Goal: Task Accomplishment & Management: Complete application form

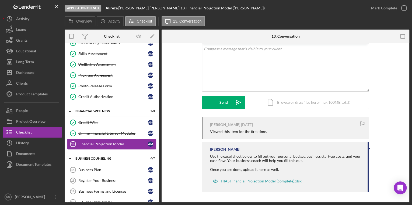
scroll to position [102, 0]
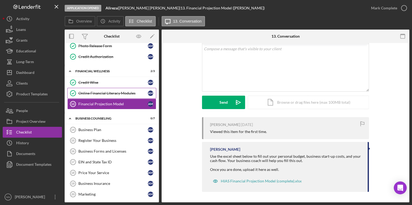
click at [111, 95] on link "Online Financial Literacy Modules Online Financial Literacy Modules A M" at bounding box center [111, 93] width 89 height 11
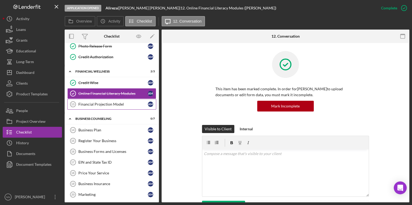
scroll to position [102, 0]
click at [111, 104] on div "Financial Projection Model" at bounding box center [112, 104] width 69 height 4
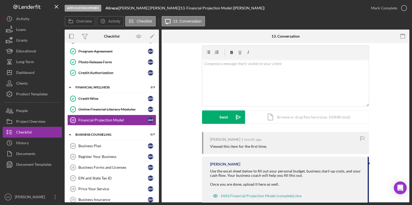
scroll to position [31, 0]
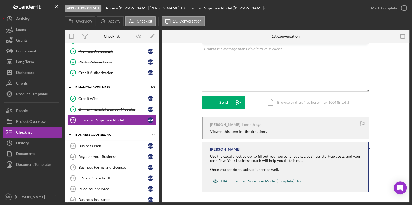
drag, startPoint x: 245, startPoint y: 182, endPoint x: 238, endPoint y: 184, distance: 7.2
click at [238, 184] on div "HIAS Financial Projection Model (complete).xlsx" at bounding box center [257, 181] width 94 height 11
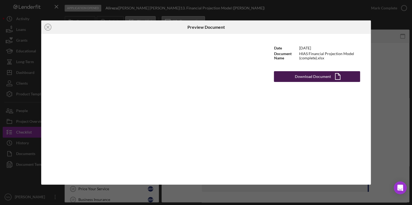
click at [308, 81] on div "Download Document" at bounding box center [313, 76] width 36 height 11
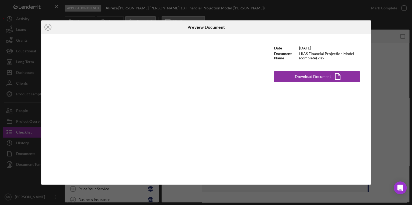
click at [401, 77] on div "Icon/Close Preview Document Date 5/17/2023 Document Name HIAS Financial Project…" at bounding box center [206, 102] width 412 height 205
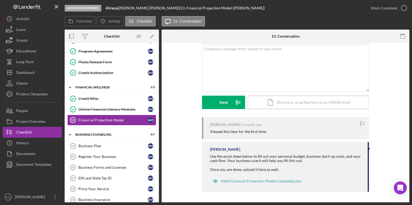
click at [287, 103] on div "Icon/Document Browse or drag files here (max 100MB total) Tap to choose files o…" at bounding box center [308, 102] width 121 height 13
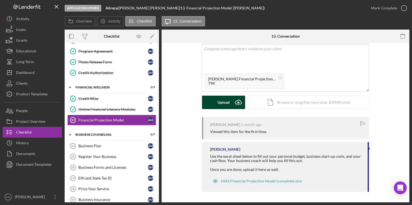
click at [221, 103] on div "Upload" at bounding box center [223, 102] width 12 height 13
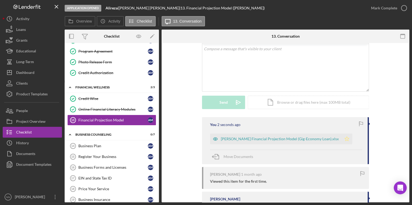
click at [344, 140] on polygon "button" at bounding box center [346, 139] width 5 height 4
click at [403, 11] on icon "button" at bounding box center [403, 7] width 13 height 13
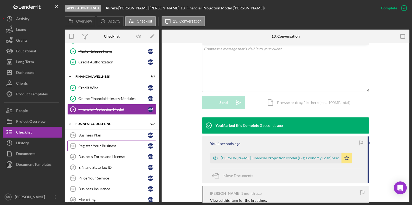
scroll to position [102, 0]
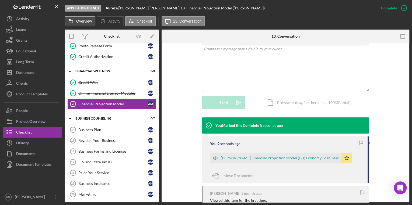
click at [90, 23] on label "Overview" at bounding box center [84, 21] width 16 height 4
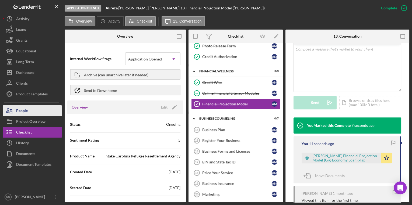
click at [27, 111] on div "People" at bounding box center [22, 111] width 12 height 12
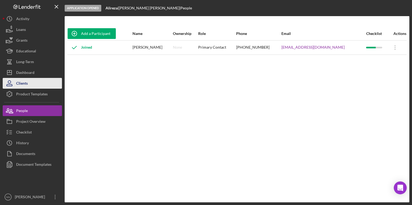
click at [28, 86] on button "Clients" at bounding box center [32, 83] width 59 height 11
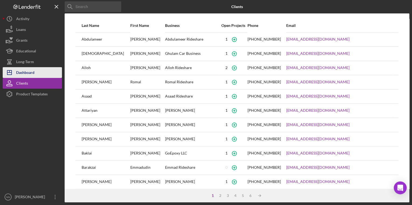
click at [23, 74] on div "Dashboard" at bounding box center [25, 73] width 18 height 12
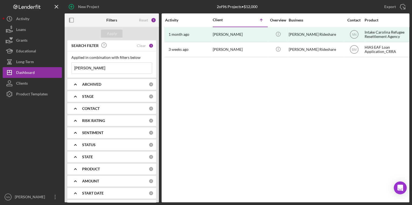
drag, startPoint x: 101, startPoint y: 65, endPoint x: 69, endPoint y: 65, distance: 32.6
click at [69, 66] on div "Applied in combination with filters below Daniel Icon/Menu Close" at bounding box center [111, 64] width 89 height 26
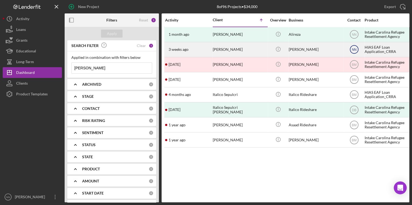
click at [357, 50] on icon "NN" at bounding box center [353, 49] width 13 height 13
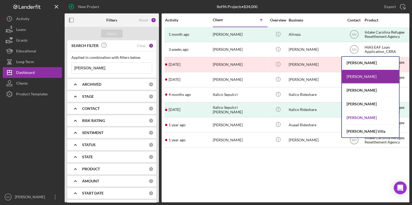
scroll to position [28, 0]
click at [362, 119] on div "[PERSON_NAME]" at bounding box center [369, 118] width 57 height 14
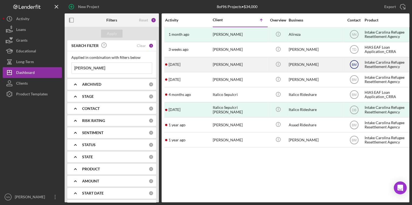
click at [351, 65] on text "BM" at bounding box center [353, 65] width 5 height 4
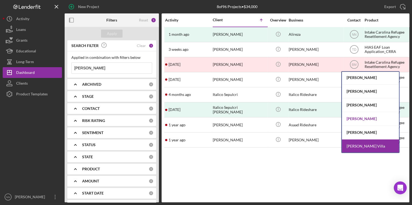
scroll to position [0, 0]
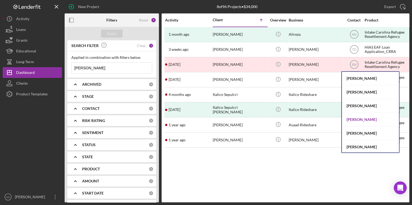
click at [365, 119] on div "[PERSON_NAME]" at bounding box center [369, 120] width 57 height 14
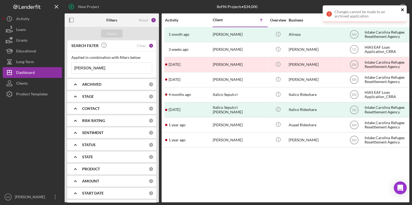
click at [402, 10] on icon "close" at bounding box center [402, 9] width 3 height 3
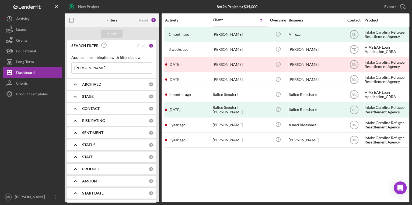
click at [355, 19] on div "Contact" at bounding box center [354, 20] width 20 height 4
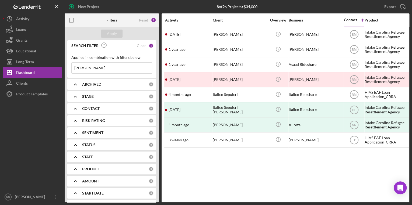
click at [98, 70] on input "Ali" at bounding box center [112, 68] width 80 height 11
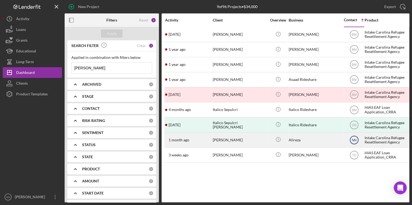
type input "[PERSON_NAME]"
click at [353, 127] on text "NN" at bounding box center [353, 125] width 5 height 4
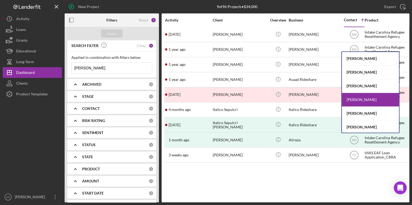
scroll to position [28, 0]
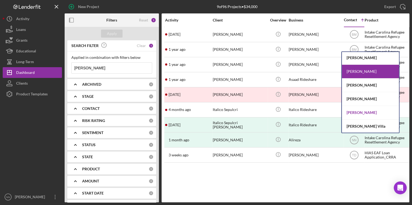
click at [372, 111] on div "[PERSON_NAME]" at bounding box center [369, 113] width 57 height 14
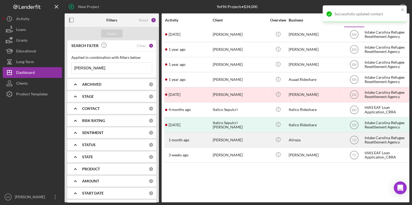
click at [200, 139] on div "1 month ago Ali Reza Mahdian" at bounding box center [188, 140] width 47 height 14
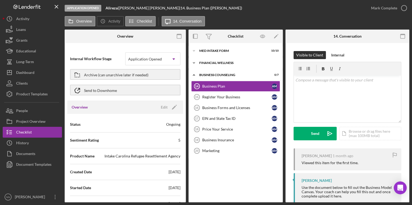
click at [229, 62] on div "Financial Wellness" at bounding box center [237, 62] width 77 height 3
click at [227, 54] on div "Icon/Expander MED Intake Form 10 / 10" at bounding box center [235, 50] width 94 height 11
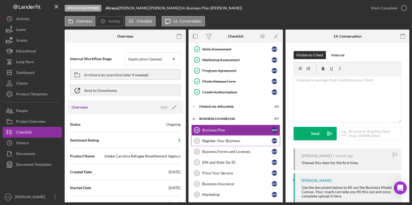
scroll to position [68, 0]
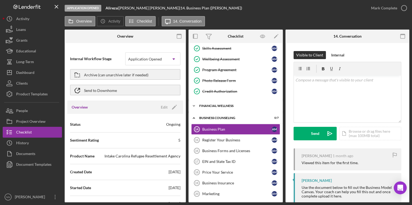
click at [225, 105] on div "Financial Wellness" at bounding box center [237, 105] width 77 height 3
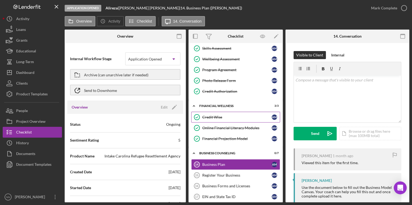
click at [246, 118] on div "Credit Wise" at bounding box center [236, 117] width 69 height 4
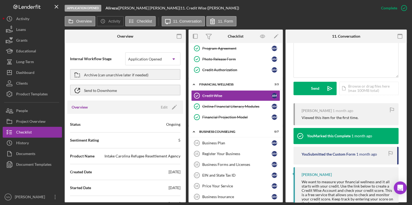
scroll to position [151, 0]
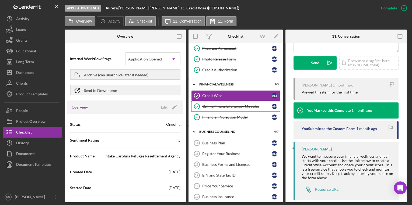
click at [227, 109] on link "Online Financial Literacy Modules Online Financial Literacy Modules A M" at bounding box center [235, 106] width 89 height 11
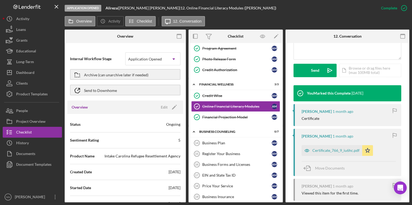
scroll to position [194, 0]
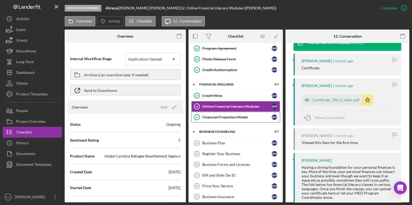
click at [231, 113] on link "Financial Projection Model Financial Projection Model A M" at bounding box center [235, 117] width 89 height 11
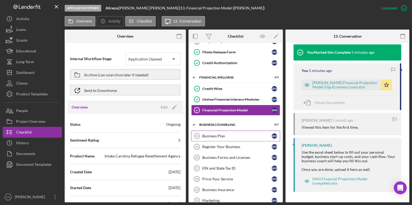
scroll to position [102, 0]
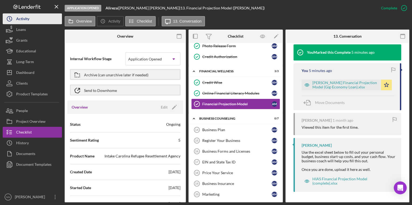
click at [28, 16] on div "Activity" at bounding box center [22, 19] width 13 height 12
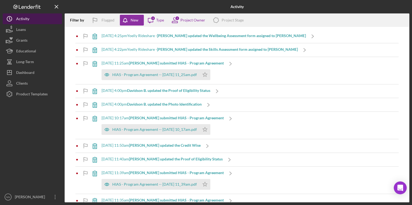
click at [28, 20] on div "Activity" at bounding box center [22, 19] width 13 height 12
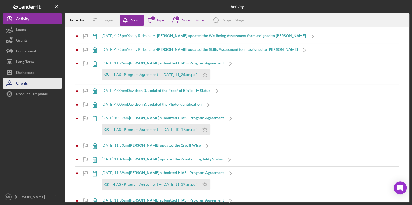
click at [15, 86] on icon "button" at bounding box center [9, 83] width 13 height 13
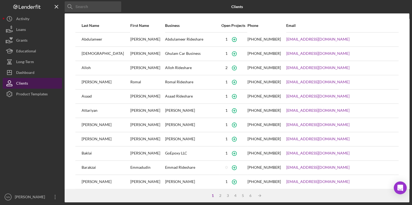
click at [29, 79] on button "Clients" at bounding box center [32, 83] width 59 height 11
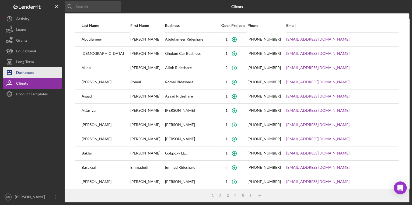
click at [30, 75] on div "Dashboard" at bounding box center [25, 73] width 18 height 12
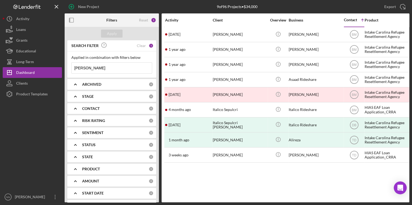
click at [110, 68] on input "[PERSON_NAME]" at bounding box center [112, 68] width 80 height 11
type input "[PERSON_NAME]"
click at [97, 83] on b "ARCHIVED" at bounding box center [91, 84] width 19 height 4
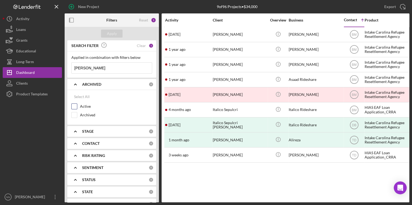
click at [79, 105] on div "Active" at bounding box center [111, 108] width 81 height 9
click at [74, 107] on input "Active" at bounding box center [74, 106] width 5 height 5
checkbox input "true"
click at [78, 85] on icon "Icon/Expander" at bounding box center [75, 84] width 13 height 13
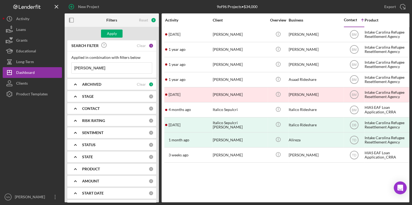
click at [94, 94] on div "STAGE 0" at bounding box center [117, 96] width 71 height 11
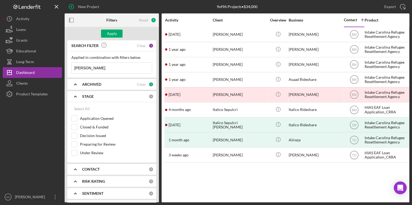
click at [79, 96] on icon "Icon/Expander" at bounding box center [75, 96] width 13 height 13
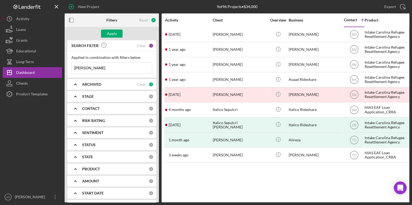
click at [101, 107] on div "CONTACT" at bounding box center [115, 109] width 66 height 4
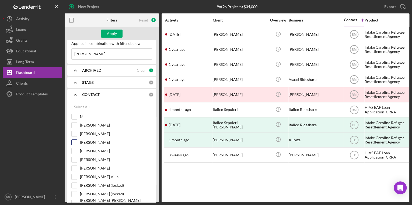
scroll to position [43, 0]
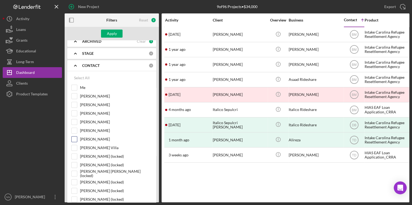
click at [76, 140] on input "[PERSON_NAME]" at bounding box center [74, 139] width 5 height 5
checkbox input "true"
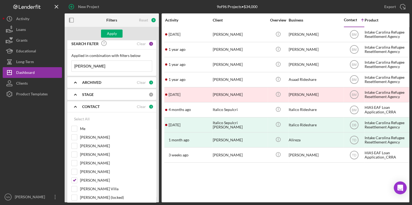
scroll to position [0, 0]
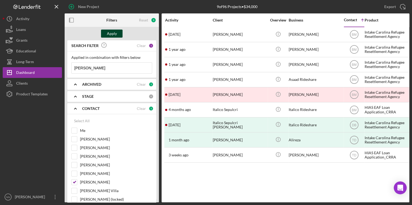
click at [117, 33] on button "Apply" at bounding box center [112, 34] width 22 height 8
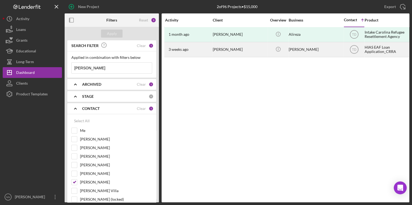
click at [186, 53] on div "[DATE] [PERSON_NAME]" at bounding box center [188, 50] width 47 height 14
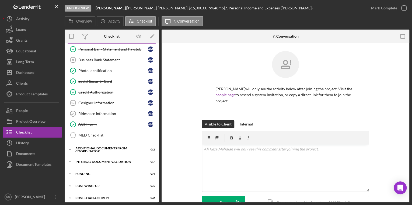
scroll to position [81, 0]
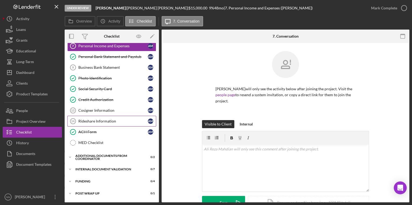
click at [112, 122] on link "Rideshare Information 14 Rideshare Information A M" at bounding box center [111, 121] width 89 height 11
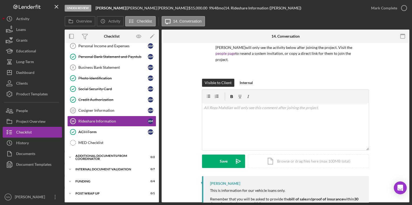
scroll to position [84, 0]
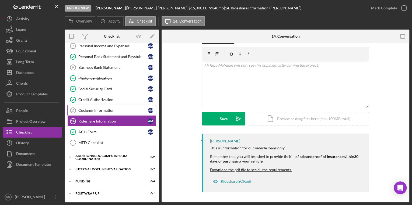
click at [100, 108] on div "Cosigner Information" at bounding box center [112, 110] width 69 height 4
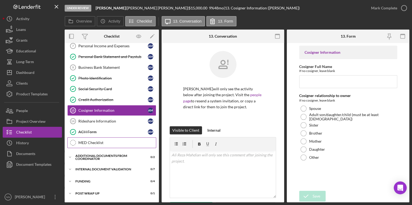
click at [103, 141] on div "MED Checklist" at bounding box center [116, 143] width 77 height 4
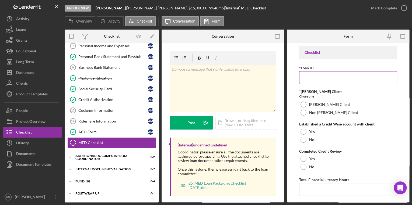
click at [322, 79] on input "*Loan ID" at bounding box center [348, 77] width 98 height 13
type input "CRRA2510"
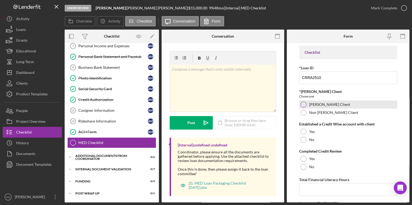
click at [306, 107] on div "[PERSON_NAME] Client" at bounding box center [348, 105] width 98 height 8
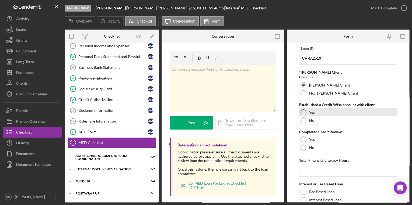
scroll to position [43, 0]
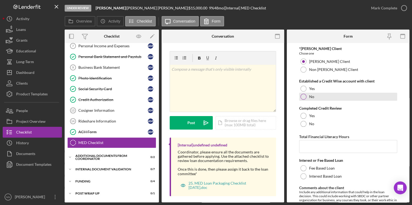
click at [313, 95] on label "No" at bounding box center [311, 97] width 5 height 4
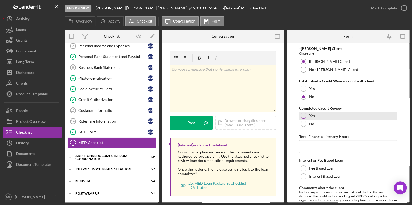
click at [316, 116] on div "Yes" at bounding box center [348, 116] width 98 height 8
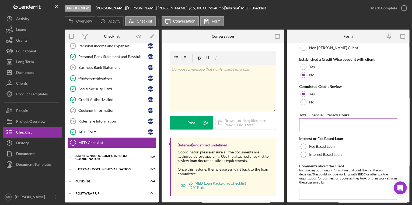
scroll to position [86, 0]
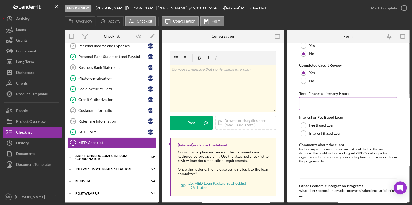
click at [329, 105] on input "Total Financial Literacy Hours" at bounding box center [348, 103] width 98 height 13
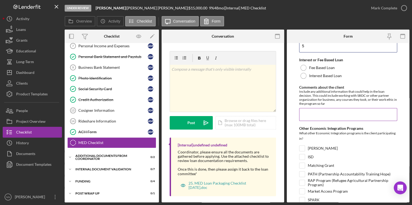
scroll to position [151, 0]
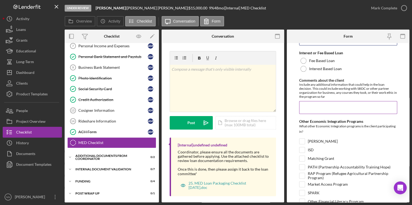
type input "5"
click at [345, 106] on input "Comments about the client" at bounding box center [348, 107] width 98 height 13
drag, startPoint x: 386, startPoint y: 106, endPoint x: 392, endPoint y: 106, distance: 5.4
click at [392, 106] on input "Client is very invested in a quick turnaround. He is very responsive" at bounding box center [348, 107] width 98 height 13
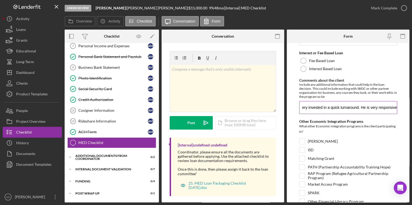
click at [394, 107] on input "Client is very invested in a quick turnaround. He is very responsive" at bounding box center [348, 107] width 98 height 13
drag, startPoint x: 328, startPoint y: 107, endPoint x: 244, endPoint y: 113, distance: 84.1
click at [238, 113] on div "Overview Internal Workflow Stage Under Review Icon/Dropdown Arrow Archive (can …" at bounding box center [237, 116] width 344 height 173
click at [338, 105] on input "Client is very invested in a quick turnaround. He is very responsive and quickl…" at bounding box center [348, 107] width 98 height 13
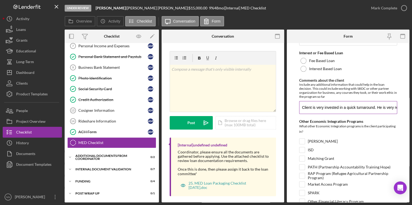
click at [369, 107] on input "Client is very invested in a quick turnaround. He is very responsive and quickl…" at bounding box center [348, 107] width 98 height 13
drag, startPoint x: 369, startPoint y: 107, endPoint x: 412, endPoint y: 109, distance: 43.4
click at [411, 109] on html "Under Review [PERSON_NAME] | [PERSON_NAME] | $15,000.00 9 % 48 mo | [Internal] …" at bounding box center [206, 102] width 412 height 205
click at [392, 107] on input "Client is very invested in a quick turnaround. He is very responsive and quickl…" at bounding box center [348, 107] width 98 height 13
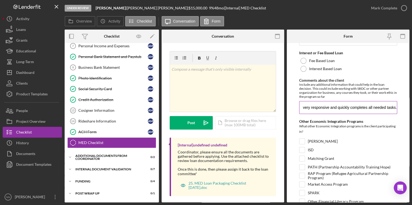
click at [393, 107] on input "Client is very invested in a quick turnaround. He is very responsive and quickl…" at bounding box center [348, 107] width 98 height 13
drag, startPoint x: 393, startPoint y: 107, endPoint x: 366, endPoint y: 106, distance: 26.6
click at [366, 106] on input "Client is very invested in a quick turnaround. He is very responsive and quickl…" at bounding box center [348, 107] width 98 height 13
click at [364, 109] on input "Client is very invested in a quick turnaround. He is very responsive and quickl…" at bounding box center [348, 107] width 98 height 13
drag, startPoint x: 365, startPoint y: 108, endPoint x: 399, endPoint y: 108, distance: 34.4
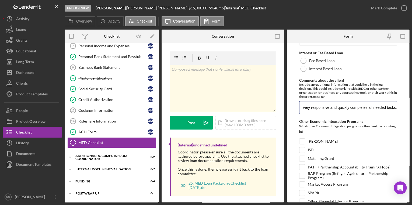
click at [399, 108] on form "Checklist *Loan ID CRRA2510 *[PERSON_NAME] Client Chose one [PERSON_NAME] Clien…" at bounding box center [348, 123] width 122 height 160
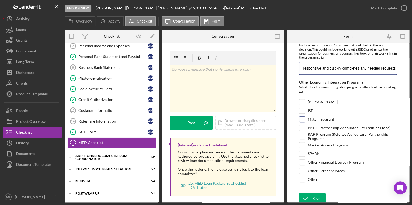
scroll to position [191, 0]
type input "Client is very invested in a quick turnaround. He is very responsive and quickl…"
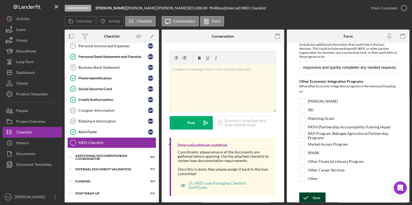
click at [318, 197] on div "Save" at bounding box center [316, 198] width 8 height 11
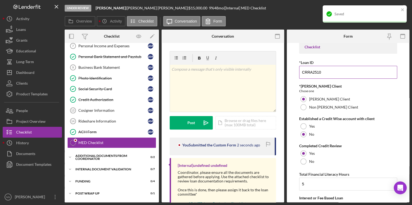
scroll to position [0, 0]
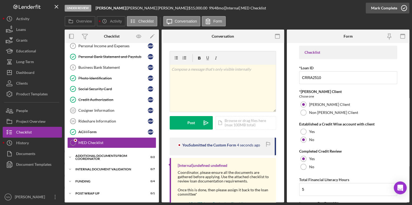
click at [403, 7] on icon "button" at bounding box center [403, 7] width 13 height 13
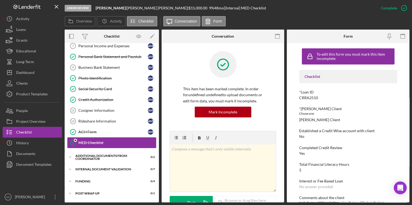
scroll to position [102, 0]
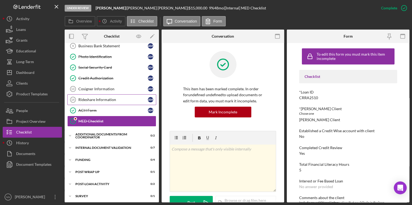
click at [109, 101] on link "Rideshare Information 14 Rideshare Information A M" at bounding box center [111, 99] width 89 height 11
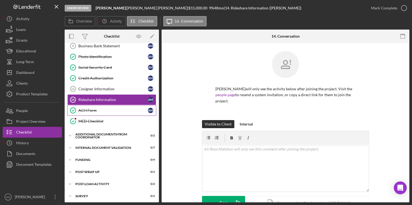
click at [107, 113] on link "ACH Form ACH Form A M" at bounding box center [111, 110] width 89 height 11
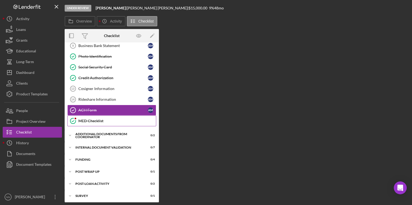
click at [107, 119] on div "MED Checklist" at bounding box center [116, 121] width 77 height 4
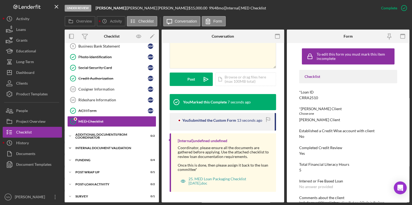
scroll to position [102, 0]
click at [104, 137] on div "Additional Documents from Coordinator" at bounding box center [113, 135] width 77 height 3
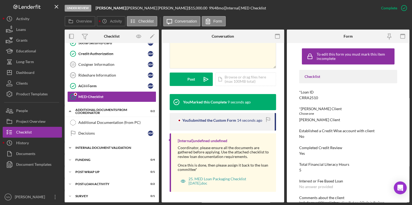
click at [102, 146] on div "Internal Document Validation" at bounding box center [113, 147] width 77 height 3
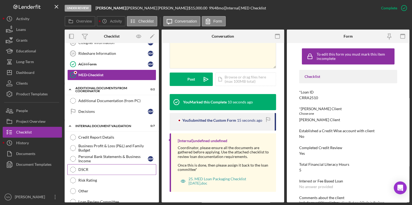
scroll to position [204, 0]
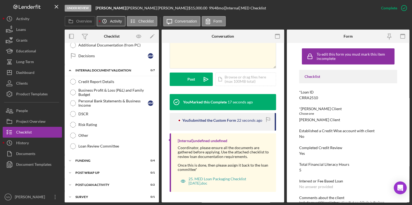
click at [118, 23] on label "Activity" at bounding box center [116, 21] width 12 height 4
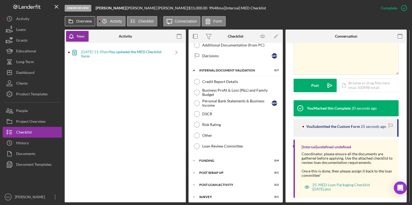
click at [78, 21] on label "Overview" at bounding box center [84, 21] width 16 height 4
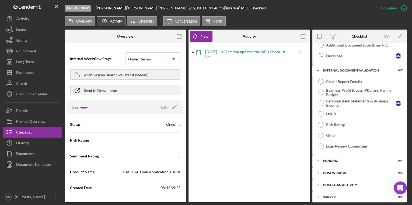
click at [112, 20] on label "Activity" at bounding box center [116, 21] width 12 height 4
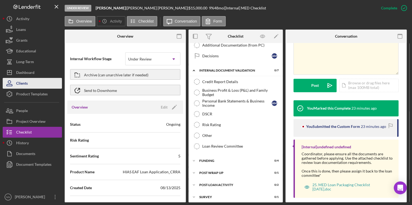
click at [29, 85] on button "Clients" at bounding box center [32, 83] width 59 height 11
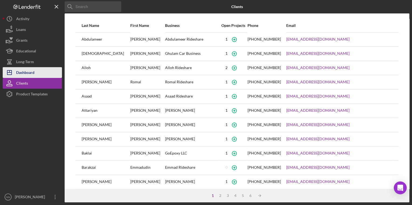
click at [25, 74] on div "Dashboard" at bounding box center [25, 73] width 18 height 12
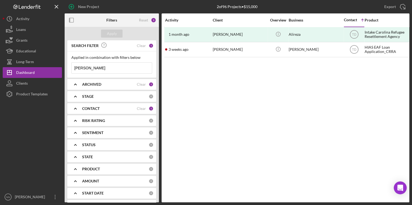
click at [146, 46] on div "SEARCH FILTER Clear 1" at bounding box center [111, 46] width 83 height 12
click at [144, 44] on div "Clear" at bounding box center [141, 46] width 9 height 4
click at [145, 23] on div "Reset 2" at bounding box center [147, 19] width 17 height 13
click at [145, 19] on div "Reset" at bounding box center [143, 20] width 9 height 4
click at [109, 31] on div "Apply" at bounding box center [112, 34] width 10 height 8
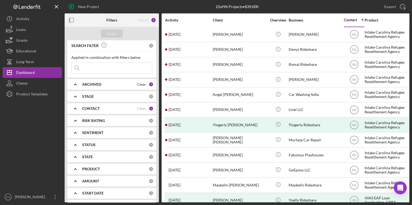
click at [142, 85] on div "Clear" at bounding box center [141, 84] width 9 height 4
click at [143, 110] on div "Clear" at bounding box center [141, 109] width 9 height 4
click at [139, 86] on div "ARCHIVED" at bounding box center [115, 84] width 66 height 4
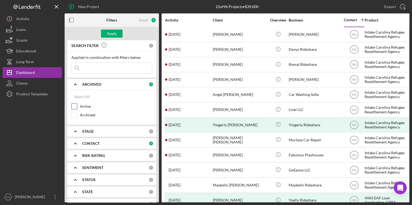
click at [81, 106] on label "Active" at bounding box center [116, 106] width 72 height 5
click at [77, 106] on input "Active" at bounding box center [74, 106] width 5 height 5
checkbox input "true"
click at [110, 26] on div "Filters" at bounding box center [111, 19] width 11 height 13
click at [110, 31] on div "Apply" at bounding box center [112, 34] width 10 height 8
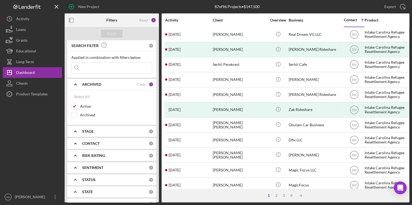
click at [362, 21] on line at bounding box center [362, 20] width 0 height 2
click at [104, 143] on div "CONTACT" at bounding box center [115, 144] width 66 height 4
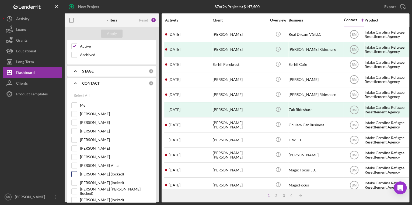
scroll to position [86, 0]
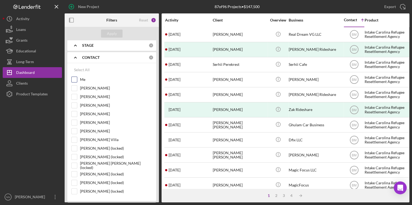
click at [76, 81] on input "Me" at bounding box center [74, 79] width 5 height 5
checkbox input "true"
click at [114, 33] on div "Apply" at bounding box center [112, 34] width 10 height 8
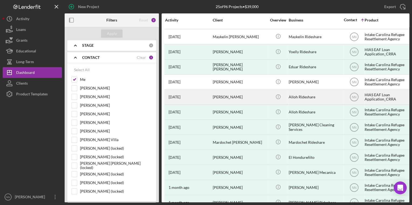
scroll to position [207, 0]
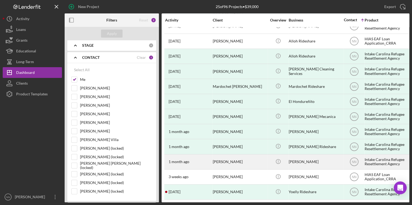
drag, startPoint x: 223, startPoint y: 158, endPoint x: 210, endPoint y: 159, distance: 13.2
click at [210, 159] on div "[DATE] [PERSON_NAME]" at bounding box center [188, 162] width 47 height 14
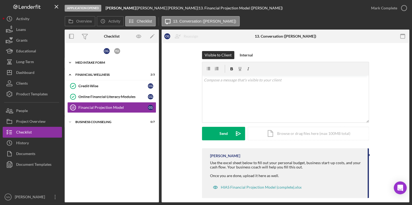
click at [96, 63] on div "MED Intake Form" at bounding box center [113, 62] width 77 height 3
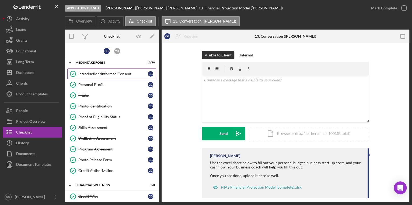
click at [98, 74] on div "Introduction/Informed Consent" at bounding box center [112, 74] width 69 height 4
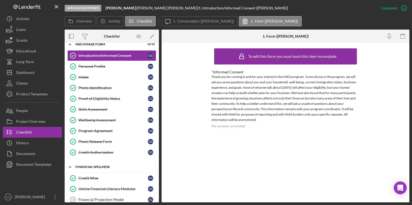
scroll to position [37, 0]
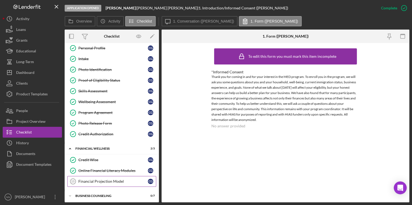
click at [109, 179] on div "Financial Projection Model" at bounding box center [112, 181] width 69 height 4
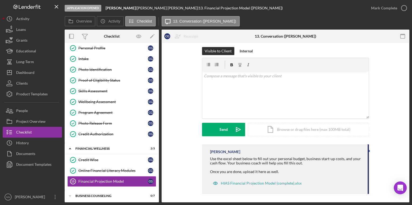
scroll to position [6, 0]
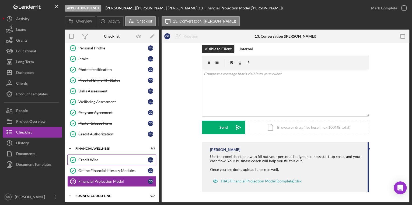
click at [95, 161] on link "Credit Wise Credit [PERSON_NAME]" at bounding box center [111, 160] width 89 height 11
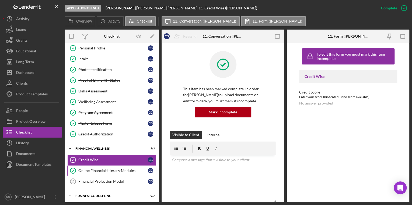
click at [97, 169] on div "Online Financial Literacy Modules" at bounding box center [112, 171] width 69 height 4
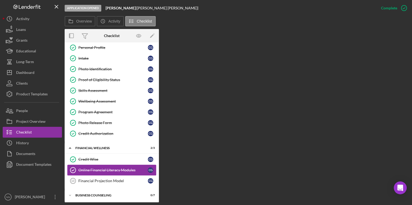
scroll to position [37, 0]
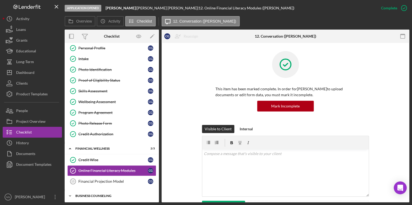
click at [103, 195] on div "Business Counseling" at bounding box center [113, 196] width 77 height 3
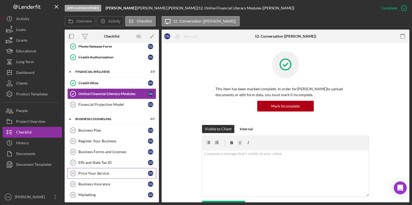
scroll to position [114, 0]
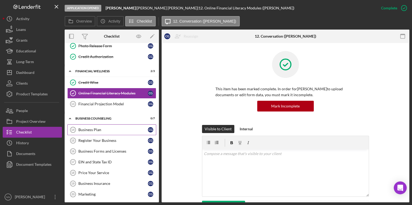
click at [114, 128] on div "Business Plan" at bounding box center [112, 130] width 69 height 4
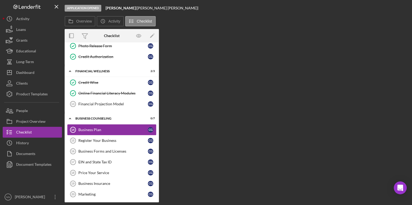
scroll to position [114, 0]
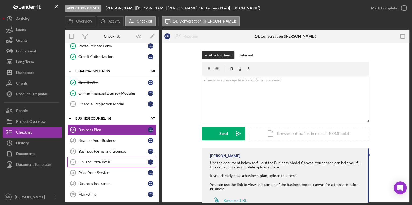
click at [108, 160] on div "EIN and State Tax ID" at bounding box center [112, 162] width 69 height 4
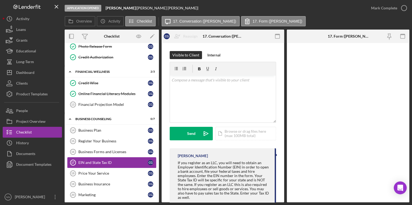
scroll to position [114, 0]
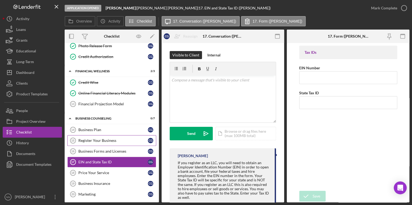
click at [96, 135] on link "Register Your Business 15 Register Your Business C G" at bounding box center [111, 140] width 89 height 11
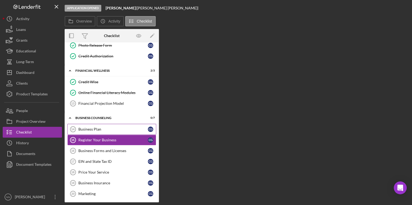
scroll to position [114, 0]
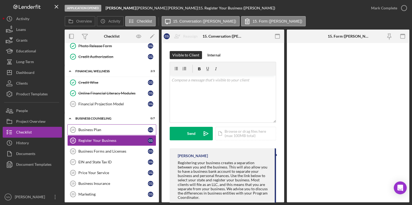
click at [94, 128] on div "Business Plan" at bounding box center [112, 130] width 69 height 4
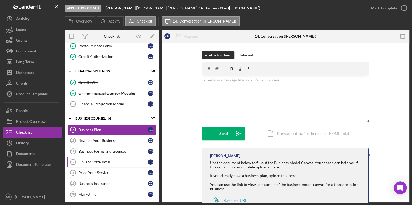
click at [99, 163] on link "EIN and State Tax ID 17 EIN and State Tax ID C G" at bounding box center [111, 162] width 89 height 11
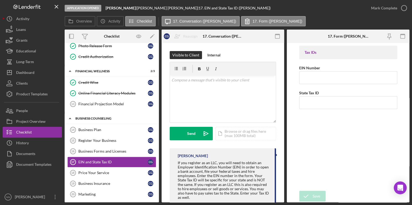
click at [94, 117] on div "Business Counseling" at bounding box center [113, 118] width 77 height 3
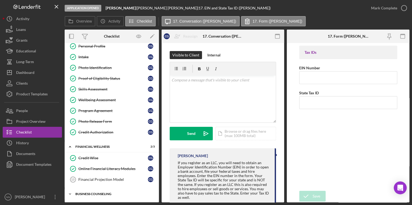
scroll to position [37, 0]
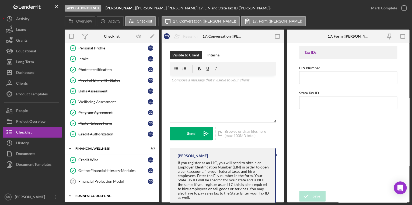
click at [95, 196] on div "Icon/Expander Business Counseling 0 / 7" at bounding box center [112, 196] width 94 height 11
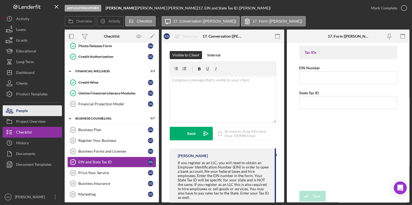
click at [39, 112] on button "People" at bounding box center [32, 110] width 59 height 11
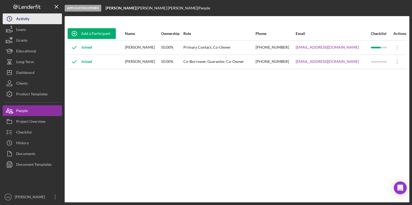
click at [30, 20] on button "Icon/History Activity" at bounding box center [32, 18] width 59 height 11
